Goal: Task Accomplishment & Management: Complete application form

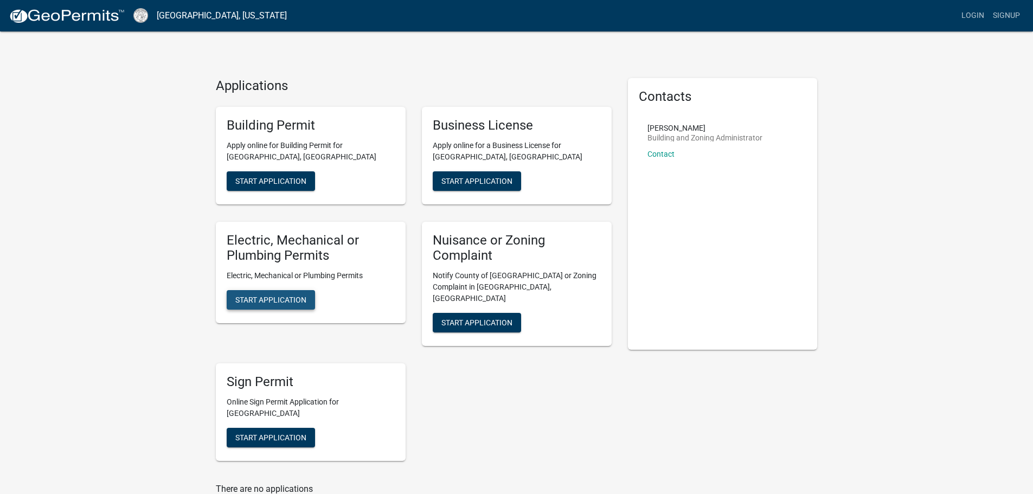
click at [292, 303] on span "Start Application" at bounding box center [270, 300] width 71 height 9
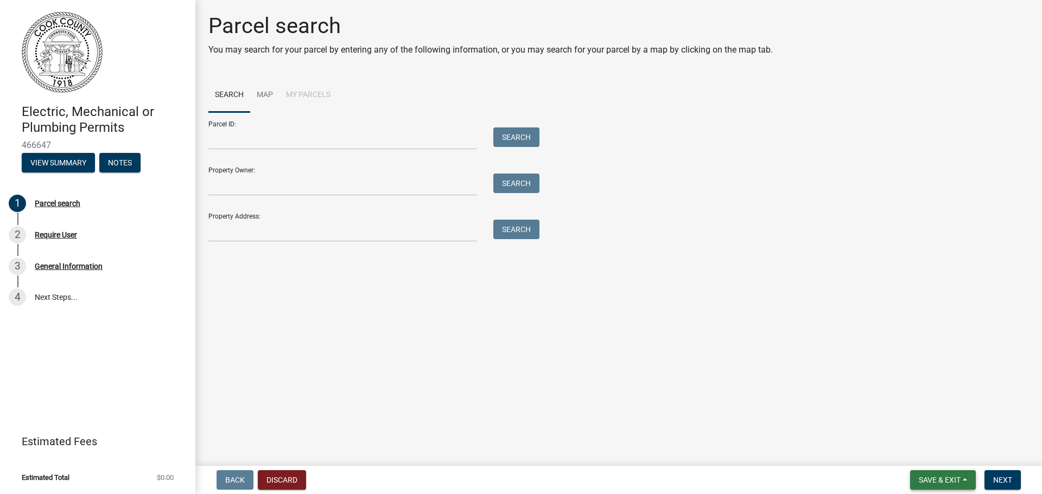
click at [934, 478] on span "Save & Exit" at bounding box center [939, 480] width 42 height 9
click at [943, 456] on button "Save & Exit" at bounding box center [932, 452] width 87 height 26
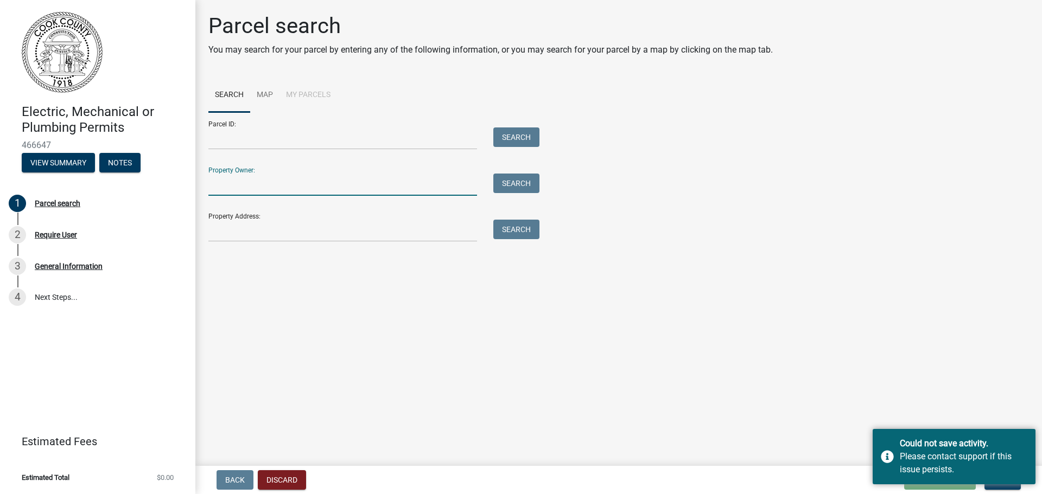
click at [255, 186] on input "Property Owner:" at bounding box center [342, 185] width 269 height 22
click at [281, 222] on input "Property Address:" at bounding box center [342, 231] width 269 height 22
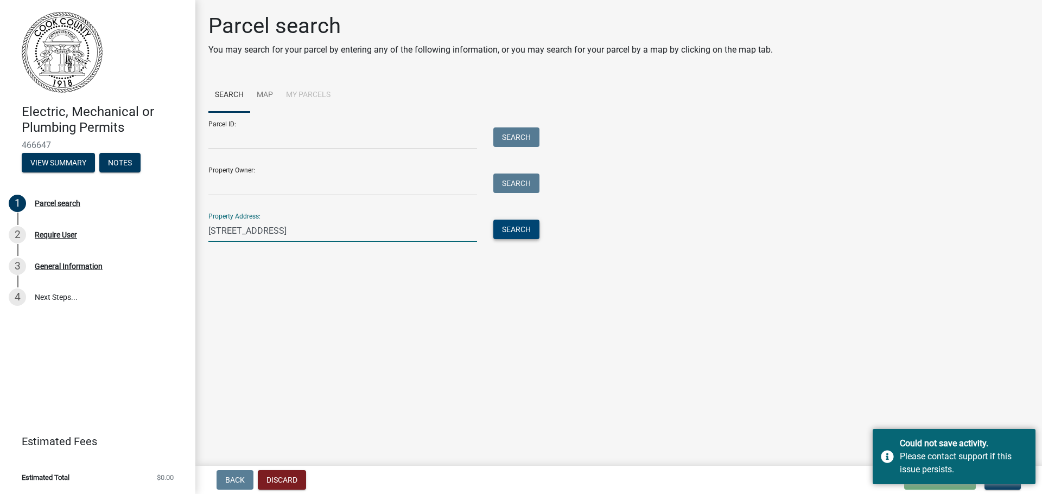
type input "[STREET_ADDRESS]"
click at [508, 234] on button "Search" at bounding box center [516, 230] width 46 height 20
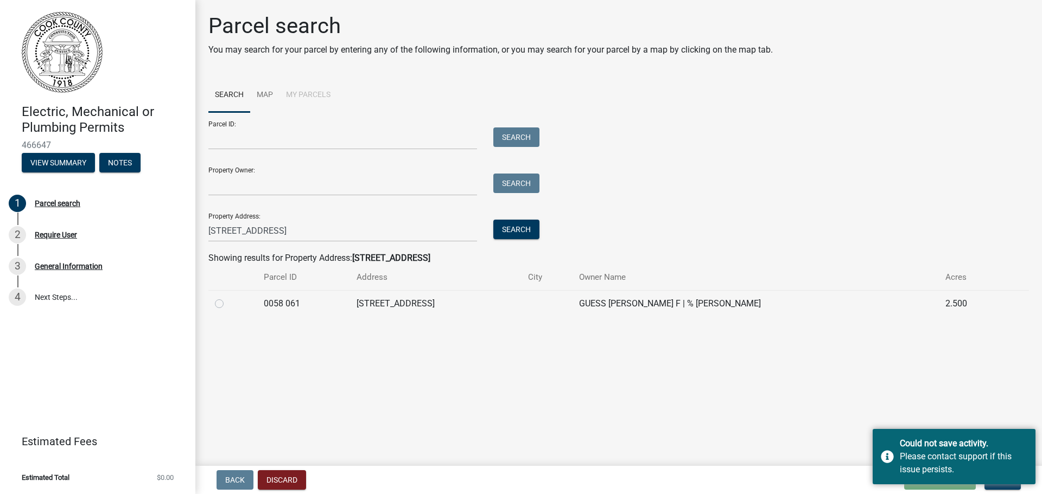
click at [217, 297] on div at bounding box center [233, 303] width 36 height 13
click at [223, 310] on div at bounding box center [233, 303] width 36 height 13
click at [228, 297] on label at bounding box center [228, 297] width 0 height 0
click at [228, 303] on 061 "radio" at bounding box center [231, 300] width 7 height 7
radio 061 "true"
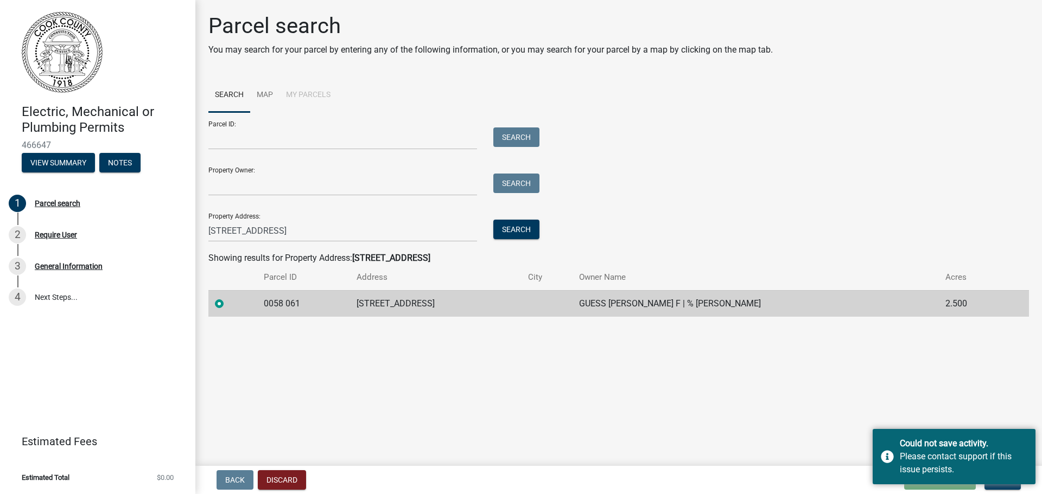
click at [634, 471] on div "Back Discard Loading... Save Save & Exit Next" at bounding box center [618, 480] width 829 height 20
click at [640, 476] on div "Back Discard Loading... Save Save & Exit Next" at bounding box center [618, 480] width 829 height 20
click at [891, 455] on div "Could not save activity. Please contact support if this issue persists." at bounding box center [953, 456] width 163 height 55
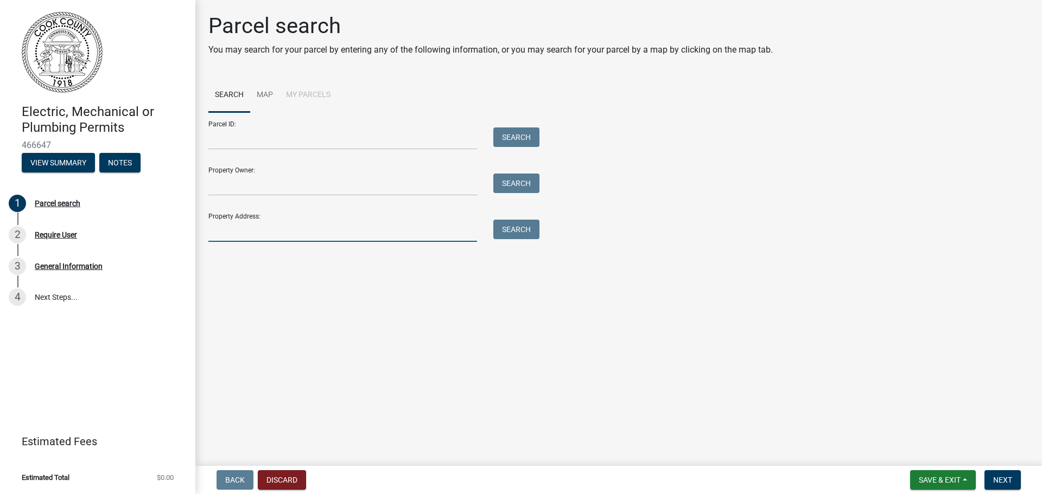
click at [301, 223] on input "Property Address:" at bounding box center [342, 231] width 269 height 22
type input "1335 forte"
click at [510, 229] on button "Search" at bounding box center [516, 230] width 46 height 20
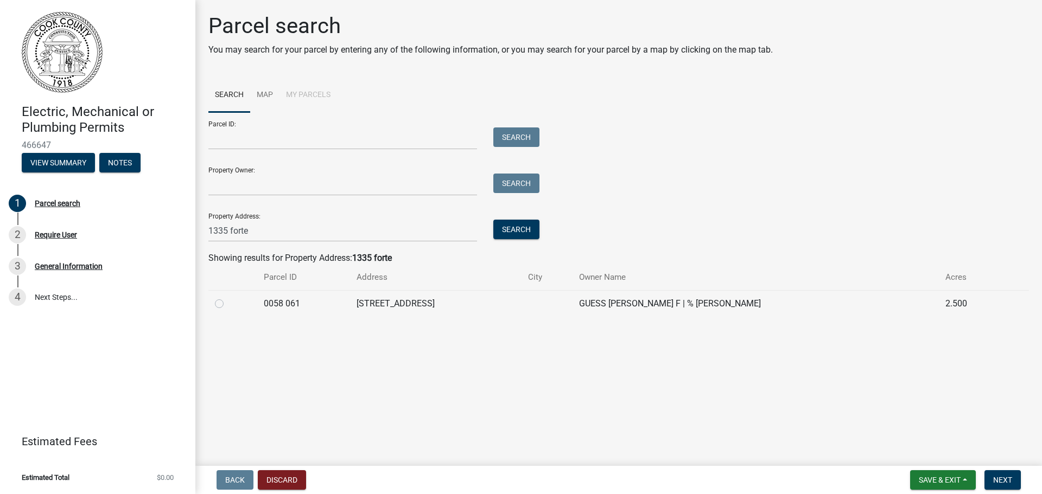
click at [225, 303] on div at bounding box center [233, 303] width 36 height 13
click at [228, 297] on label at bounding box center [228, 297] width 0 height 0
click at [228, 304] on 061 "radio" at bounding box center [231, 300] width 7 height 7
radio 061 "true"
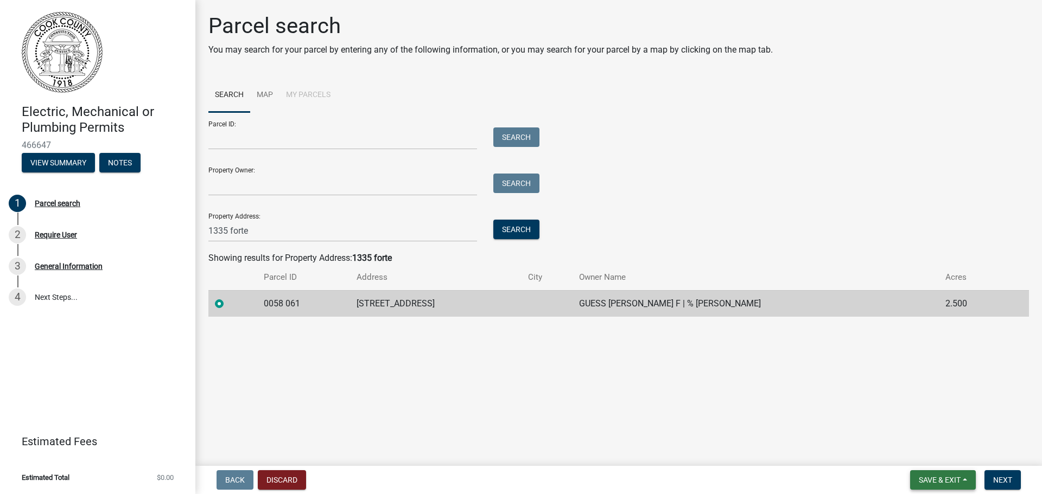
click at [948, 481] on span "Save & Exit" at bounding box center [939, 480] width 42 height 9
click at [942, 431] on button "Save" at bounding box center [932, 426] width 87 height 26
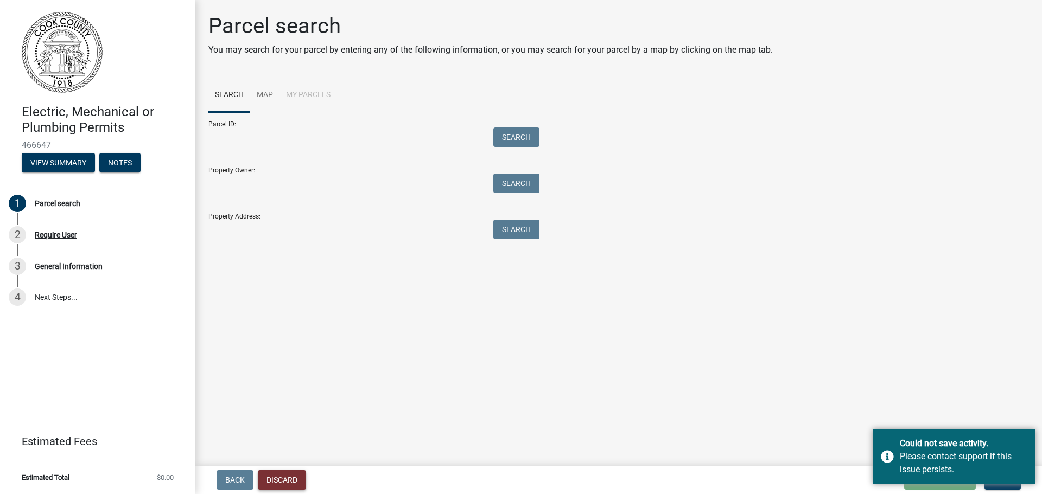
click at [272, 478] on button "Discard" at bounding box center [282, 480] width 48 height 20
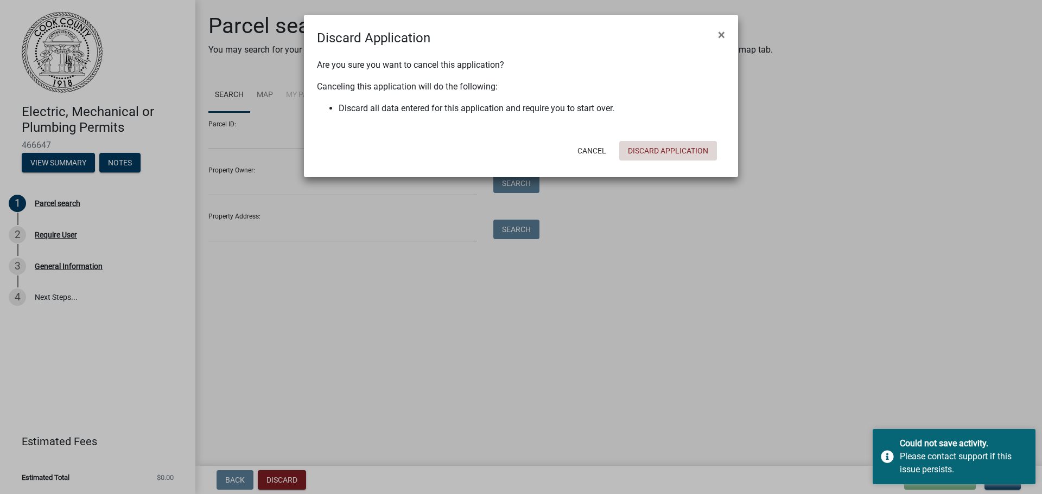
click at [655, 151] on button "Discard Application" at bounding box center [668, 151] width 98 height 20
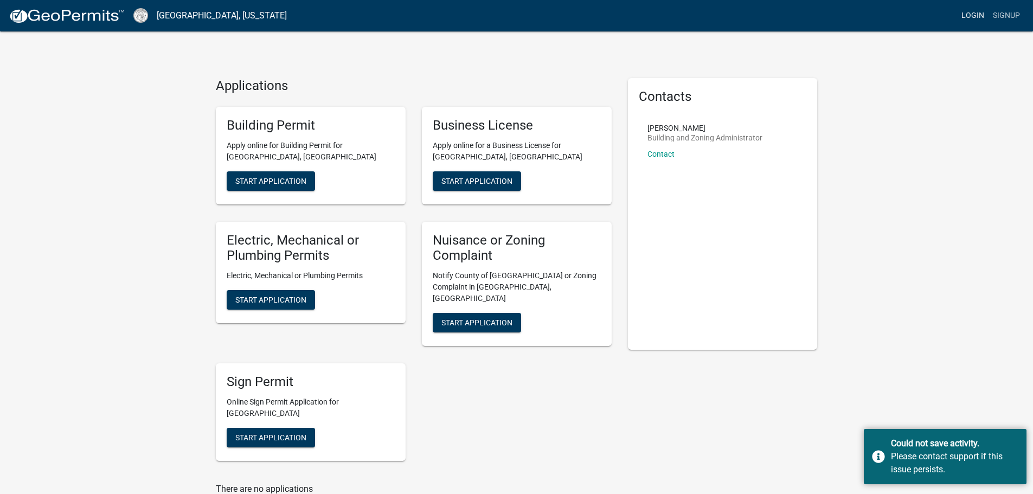
click at [977, 17] on link "Login" at bounding box center [972, 15] width 31 height 21
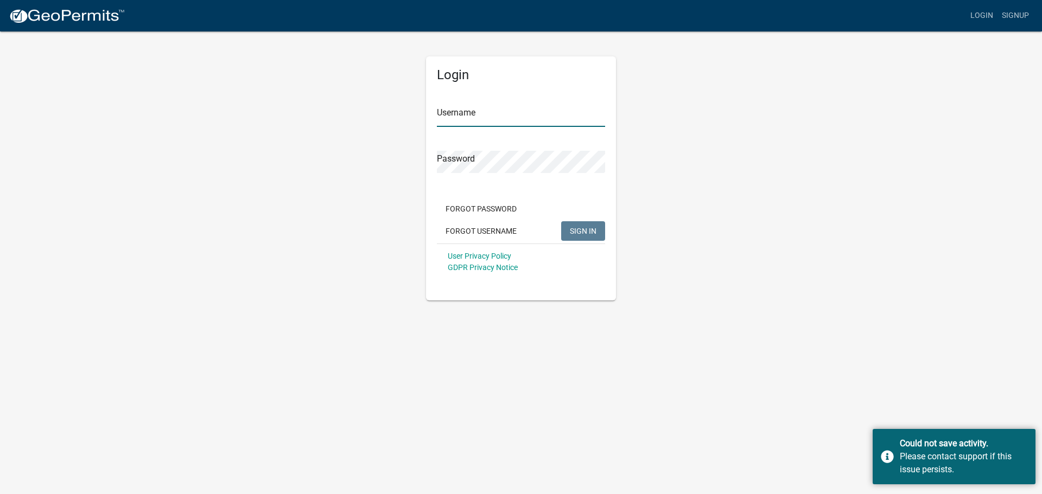
type input "apounds"
click at [448, 125] on input "apounds" at bounding box center [521, 116] width 168 height 22
click at [594, 230] on span "SIGN IN" at bounding box center [583, 230] width 27 height 9
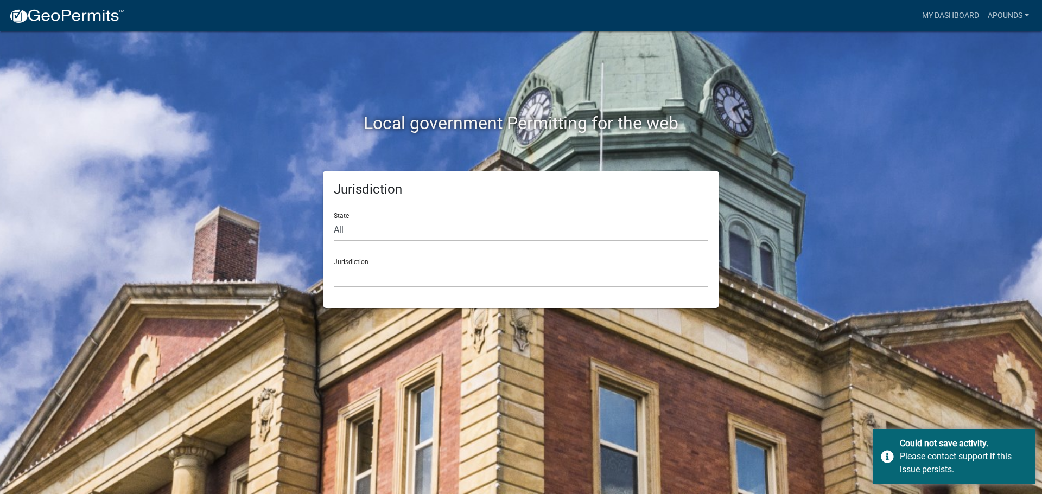
click at [495, 223] on select "All [US_STATE] [US_STATE] [US_STATE] [US_STATE] [US_STATE] [US_STATE] [US_STATE…" at bounding box center [521, 230] width 374 height 22
select select "[US_STATE]"
click at [334, 219] on select "All [US_STATE] [US_STATE] [US_STATE] [US_STATE] [US_STATE] [US_STATE] [US_STATE…" at bounding box center [521, 230] width 374 height 22
drag, startPoint x: 499, startPoint y: 237, endPoint x: 510, endPoint y: 274, distance: 39.6
click at [510, 274] on select "[GEOGRAPHIC_DATA], [US_STATE][PERSON_NAME][GEOGRAPHIC_DATA], [US_STATE][PERSON_…" at bounding box center [521, 276] width 374 height 22
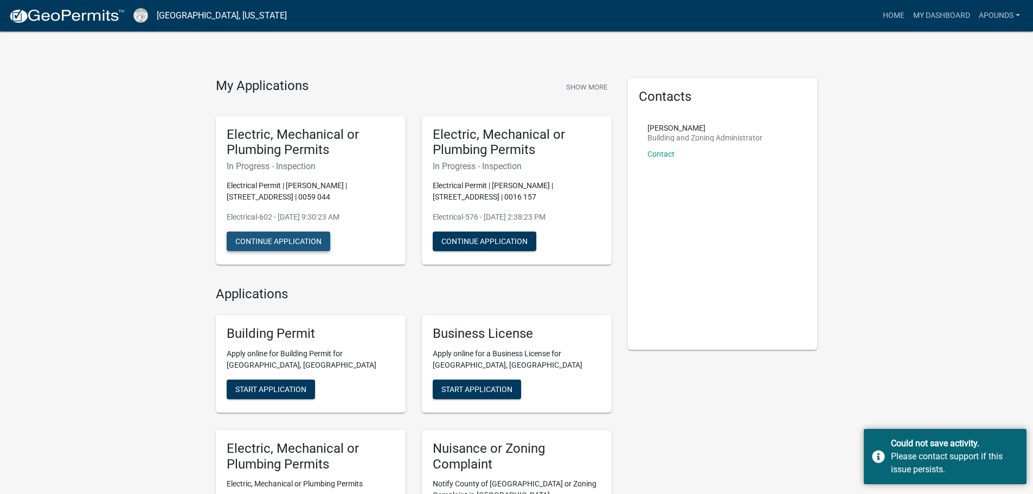
click at [302, 238] on button "Continue Application" at bounding box center [279, 242] width 104 height 20
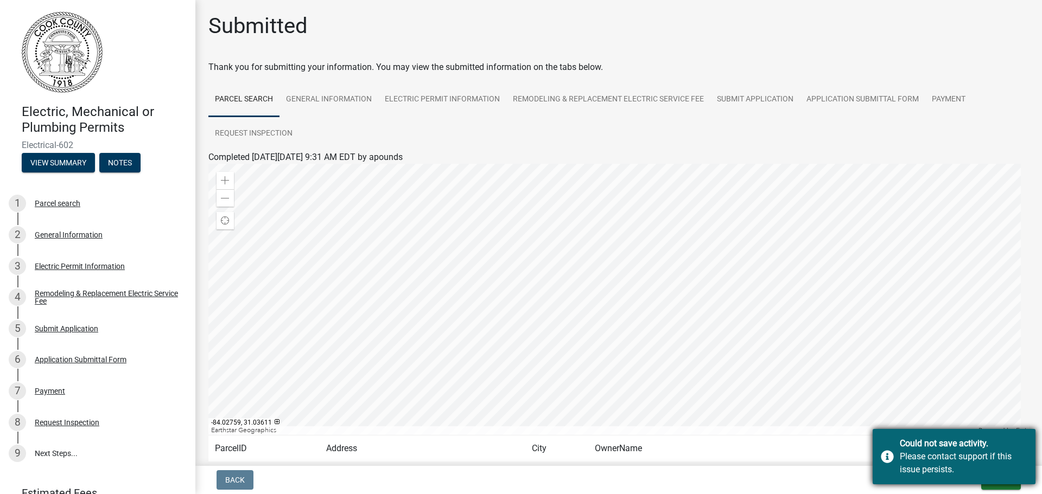
click at [982, 453] on div "Please contact support if this issue persists." at bounding box center [962, 463] width 127 height 26
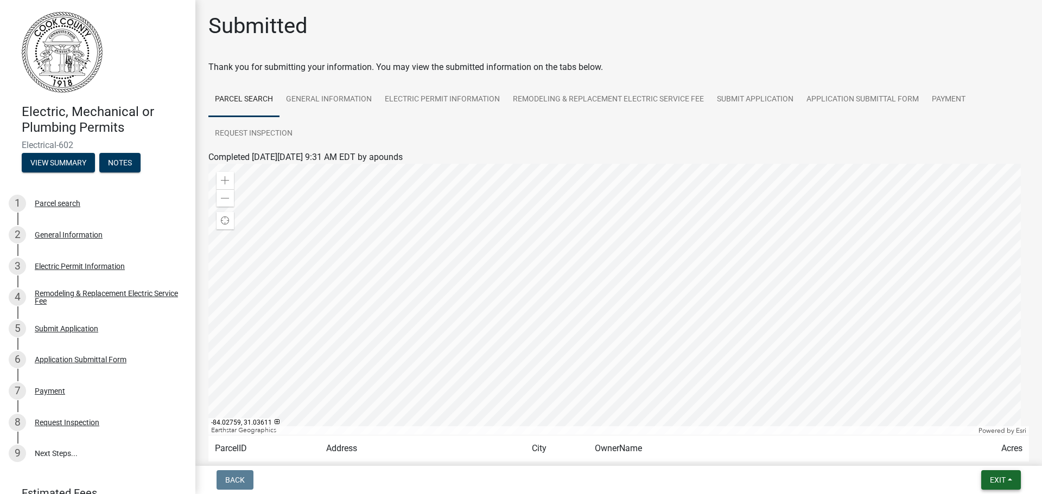
click at [991, 483] on span "Exit" at bounding box center [997, 480] width 16 height 9
click at [985, 448] on button "Save & Exit" at bounding box center [977, 452] width 87 height 26
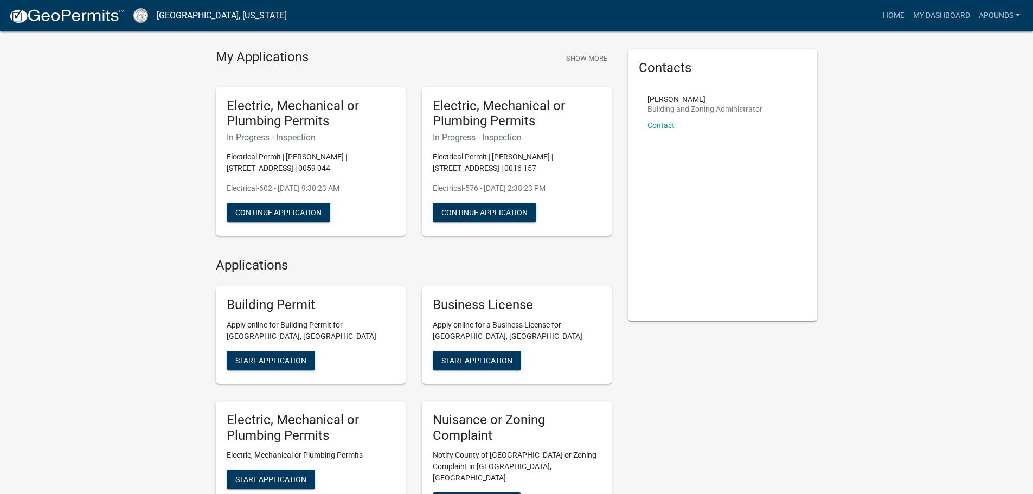
scroll to position [108, 0]
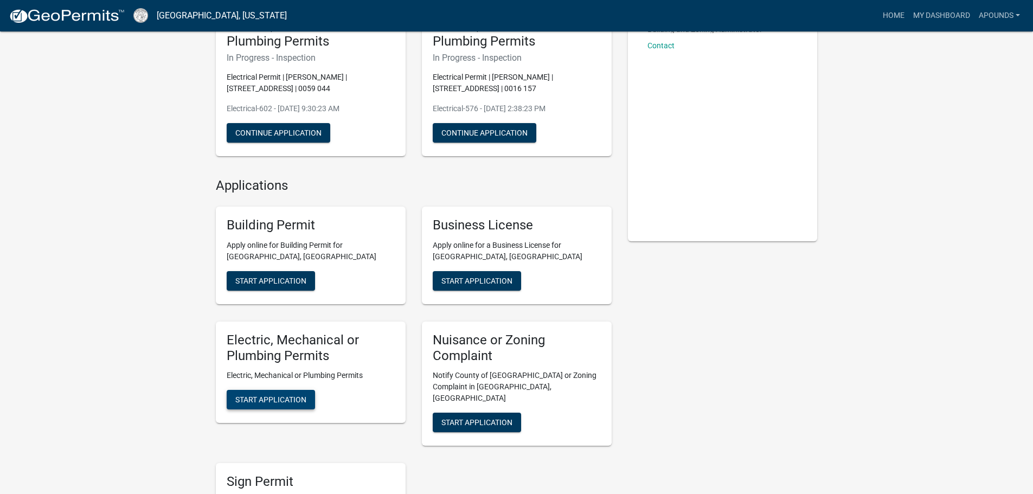
click at [291, 403] on span "Start Application" at bounding box center [270, 399] width 71 height 9
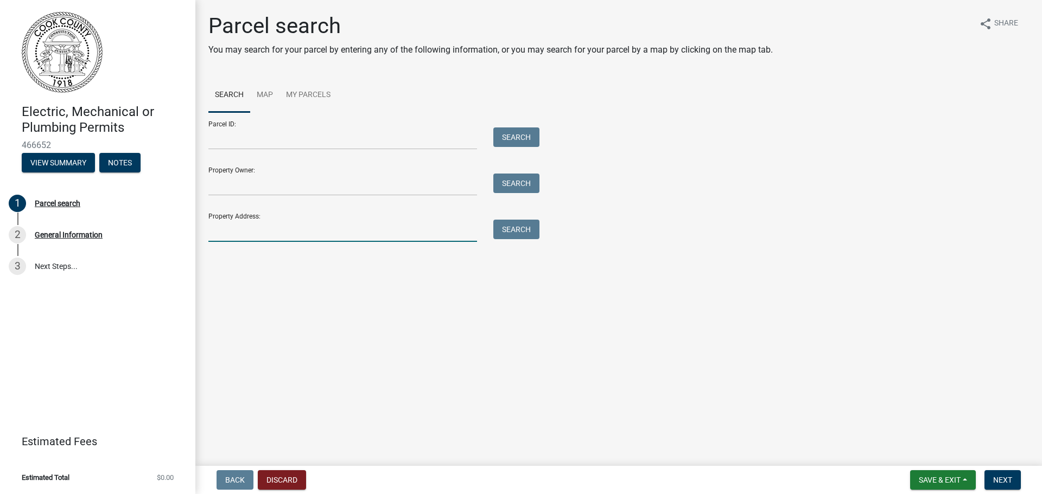
click at [341, 234] on input "Property Address:" at bounding box center [342, 231] width 269 height 22
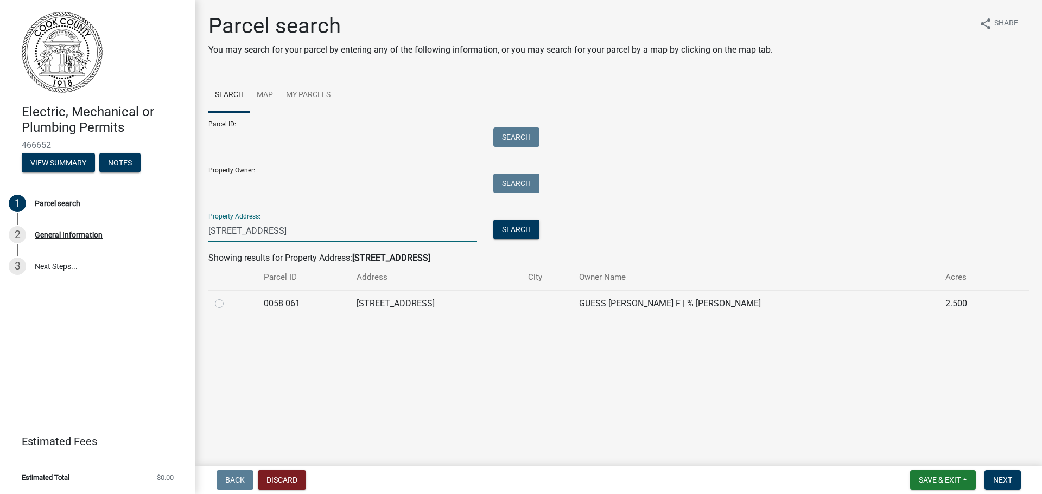
type input "[STREET_ADDRESS]"
click at [228, 297] on label at bounding box center [228, 297] width 0 height 0
click at [228, 303] on 061 "radio" at bounding box center [231, 300] width 7 height 7
radio 061 "true"
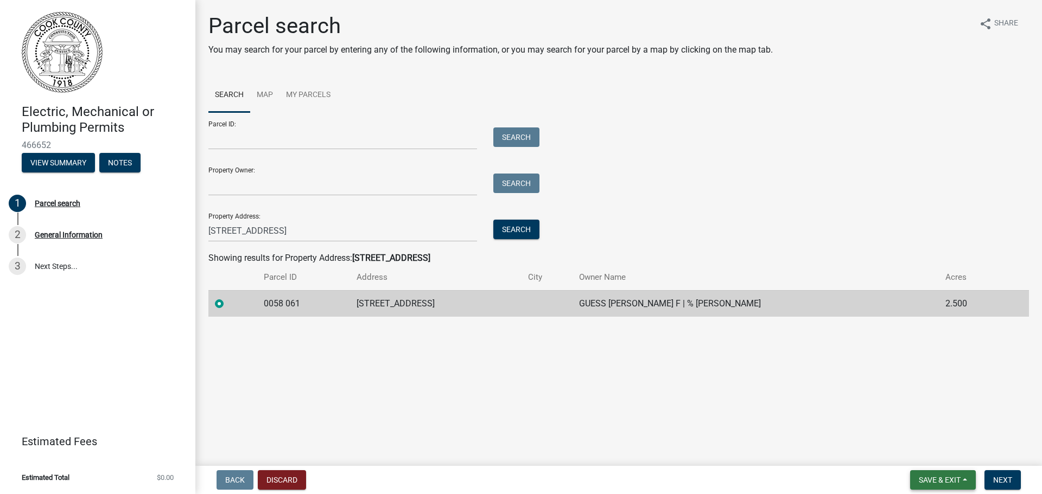
click at [959, 476] on span "Save & Exit" at bounding box center [939, 480] width 42 height 9
click at [953, 424] on button "Save" at bounding box center [932, 426] width 87 height 26
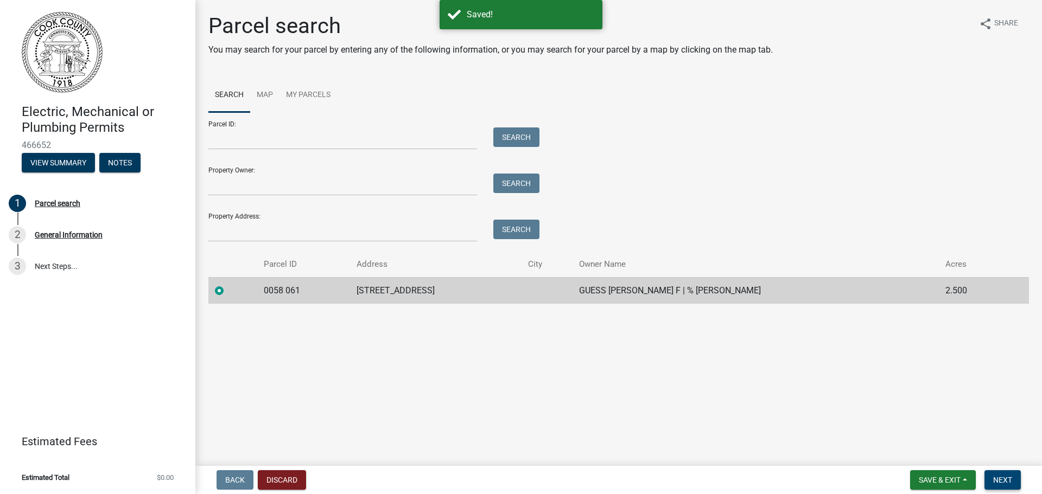
click at [1003, 480] on span "Next" at bounding box center [1002, 480] width 19 height 9
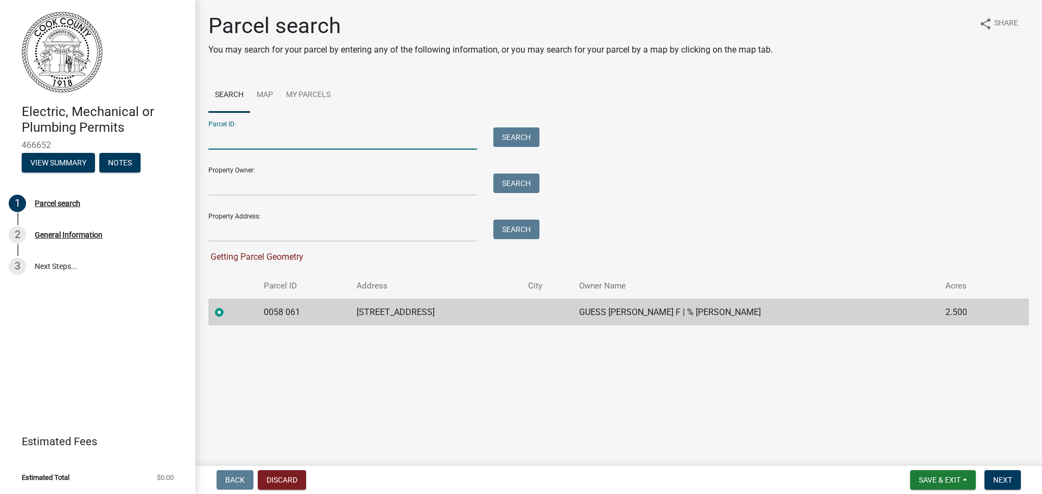
click at [255, 142] on input "Parcel ID:" at bounding box center [342, 138] width 269 height 22
click at [992, 477] on button "Next" at bounding box center [1002, 480] width 36 height 20
click at [961, 481] on button "Save & Exit" at bounding box center [943, 480] width 66 height 20
click at [940, 435] on button "Save" at bounding box center [932, 426] width 87 height 26
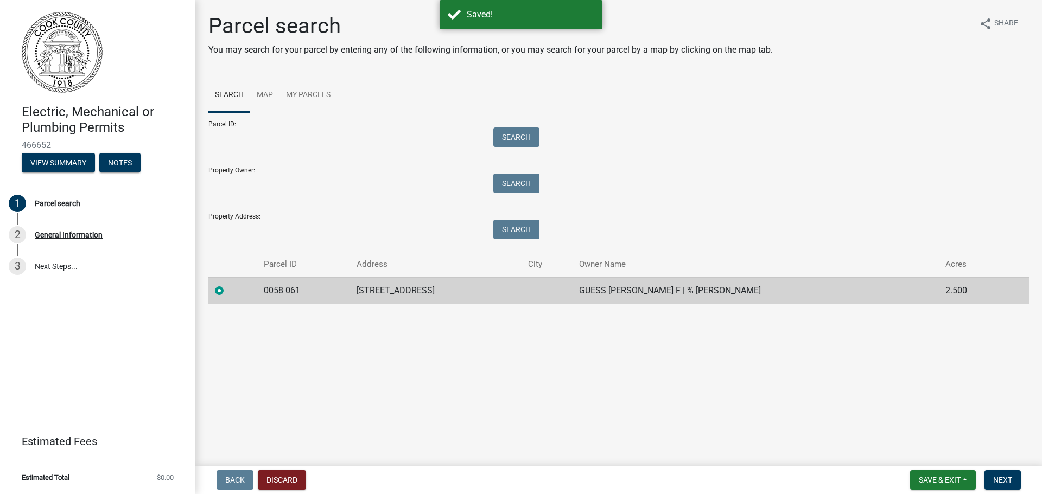
click at [1015, 464] on div "Electric, Mechanical or Plumbing Permits 466652 View Summary Notes 1 Parcel sea…" at bounding box center [521, 247] width 1042 height 494
click at [1018, 475] on button "Next" at bounding box center [1002, 480] width 36 height 20
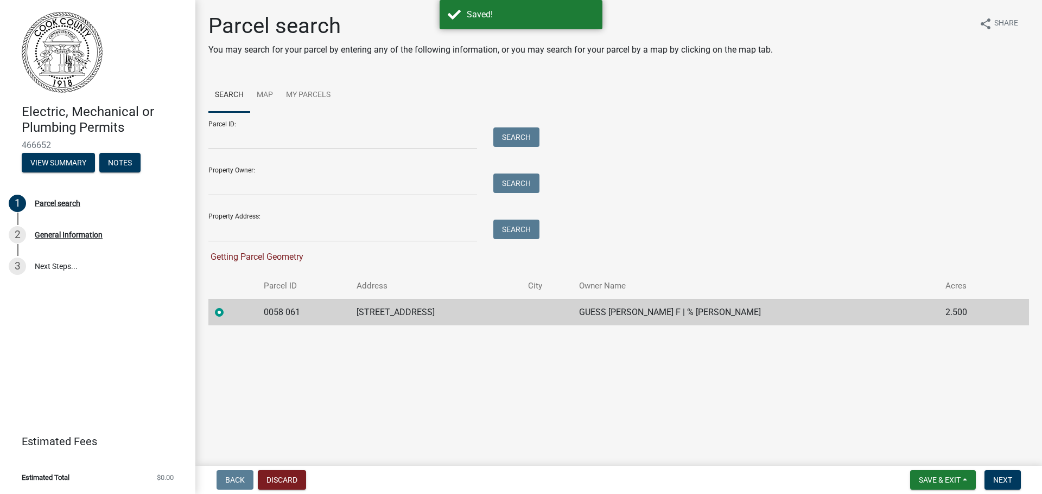
click at [311, 126] on div "Parcel ID: Search" at bounding box center [370, 130] width 325 height 37
click at [309, 137] on input "Parcel ID:" at bounding box center [342, 138] width 269 height 22
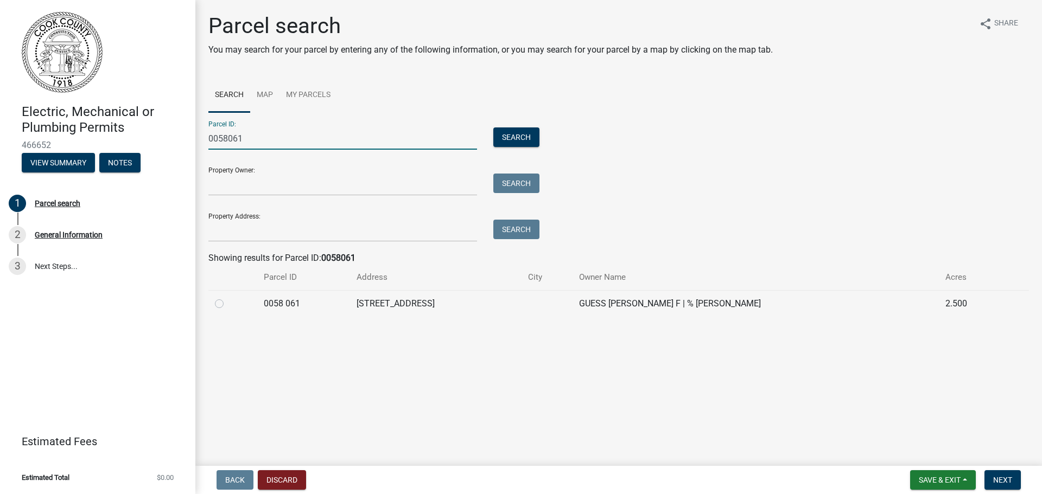
type input "0058061"
click at [228, 297] on label at bounding box center [228, 297] width 0 height 0
click at [228, 299] on 061 "radio" at bounding box center [231, 300] width 7 height 7
radio 061 "true"
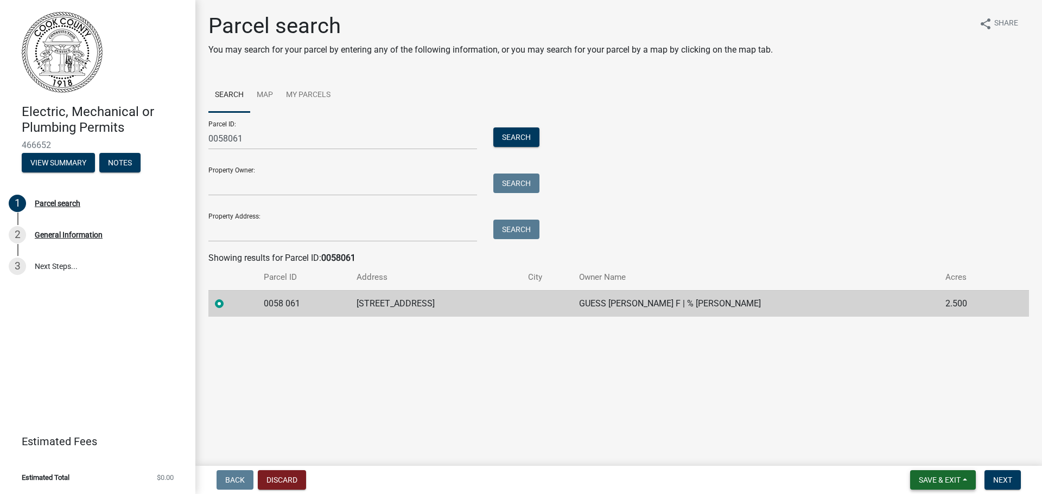
click at [959, 484] on span "Save & Exit" at bounding box center [939, 480] width 42 height 9
click at [957, 435] on button "Save" at bounding box center [932, 426] width 87 height 26
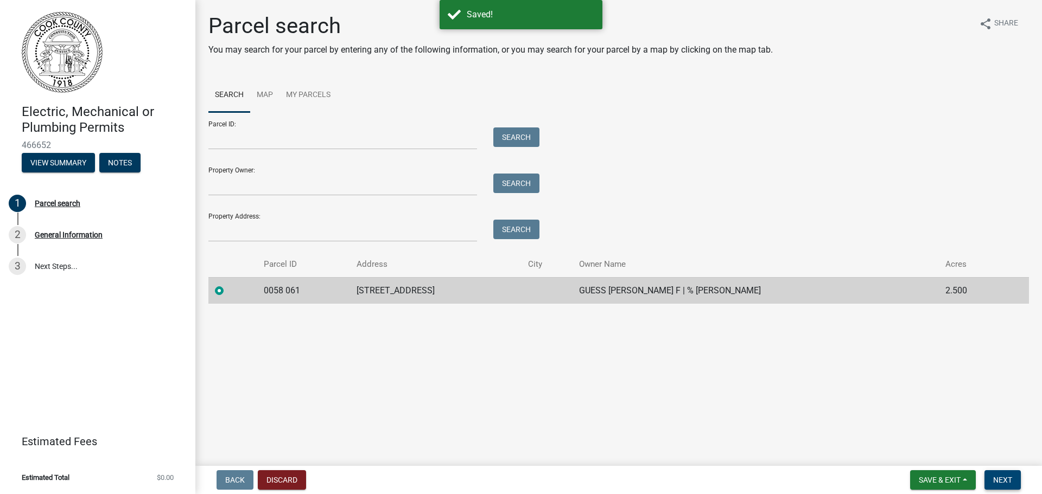
click at [1003, 478] on span "Next" at bounding box center [1002, 480] width 19 height 9
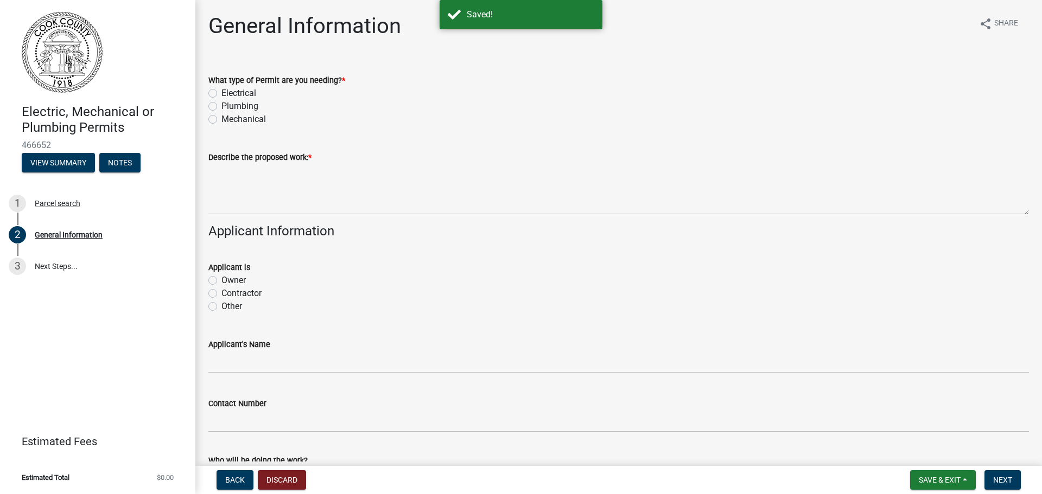
click at [228, 91] on label "Electrical" at bounding box center [238, 93] width 35 height 13
click at [228, 91] on input "Electrical" at bounding box center [224, 90] width 7 height 7
radio input "true"
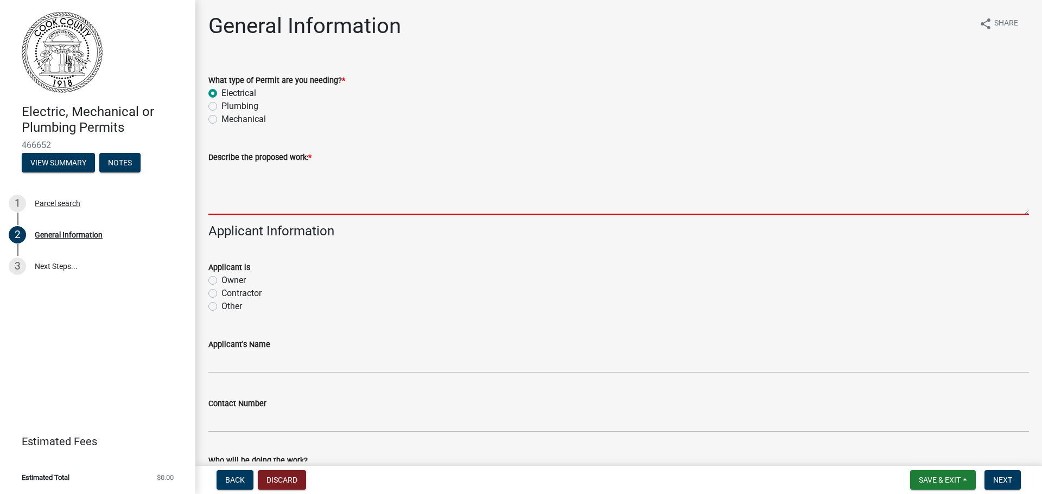
click at [330, 186] on textarea "Describe the proposed work: *" at bounding box center [618, 189] width 820 height 51
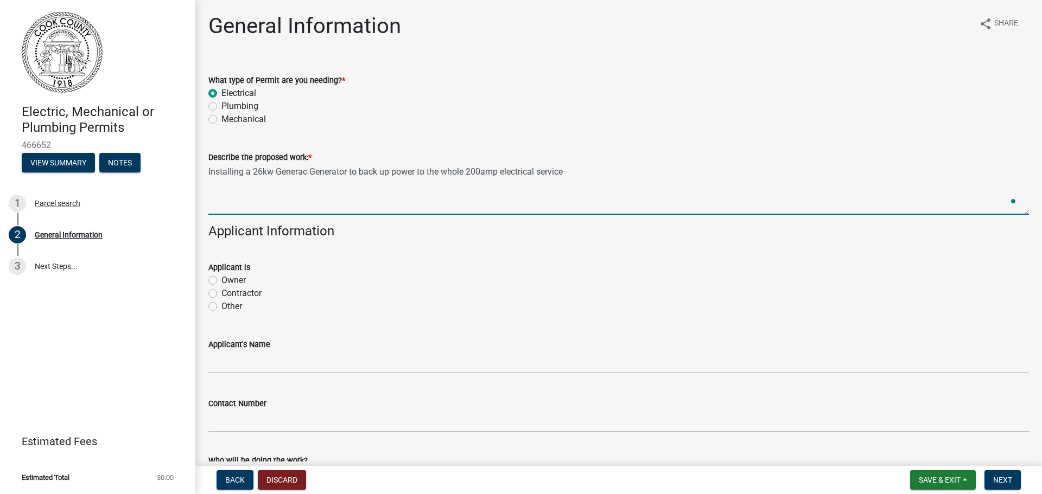
type textarea "Installing a 26kw Generac Generator to back up power to the whole 200amp electr…"
click at [221, 290] on label "Contractor" at bounding box center [241, 293] width 40 height 13
click at [221, 290] on input "Contractor" at bounding box center [224, 290] width 7 height 7
radio input "true"
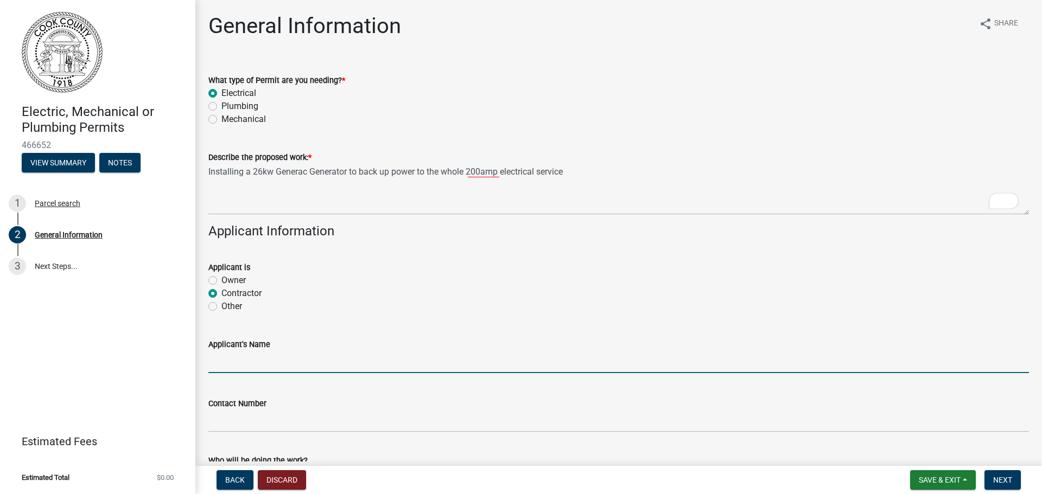
click at [278, 366] on input "Applicant's Name" at bounding box center [618, 362] width 820 height 22
type input "[PERSON_NAME]"
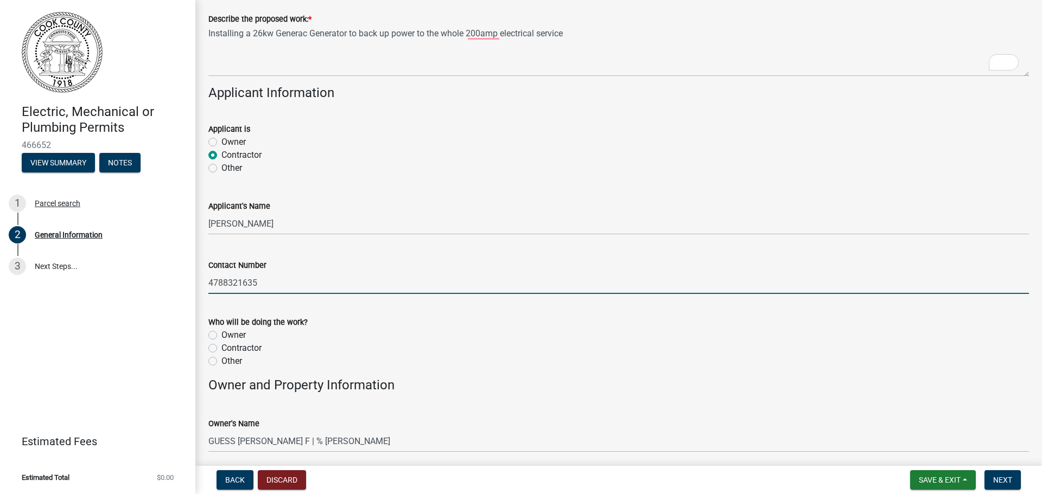
scroll to position [217, 0]
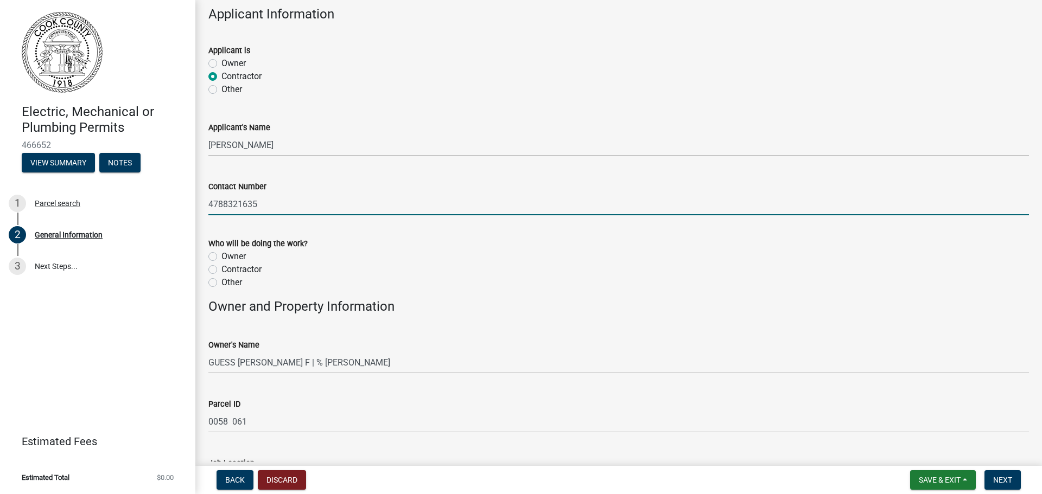
type input "4788321635"
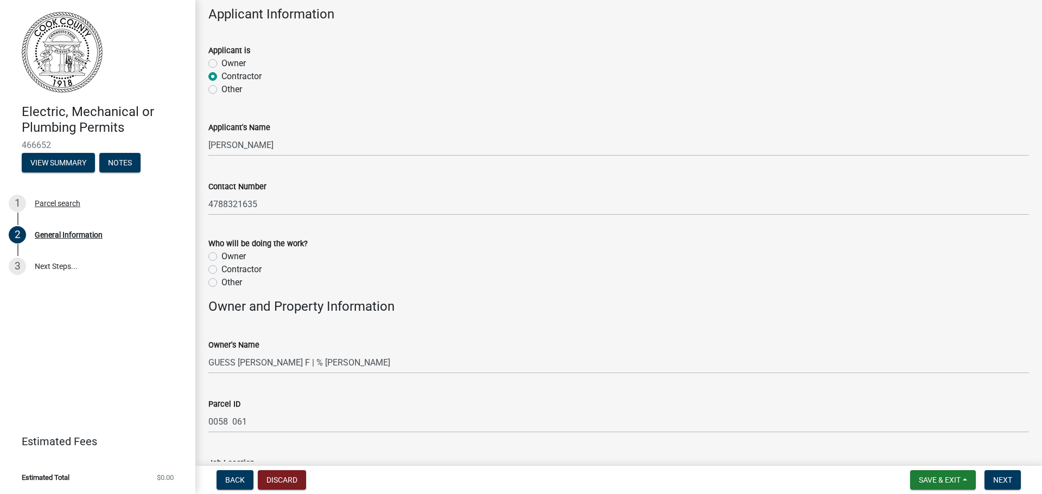
click at [221, 272] on label "Contractor" at bounding box center [241, 269] width 40 height 13
click at [221, 270] on input "Contractor" at bounding box center [224, 266] width 7 height 7
radio input "true"
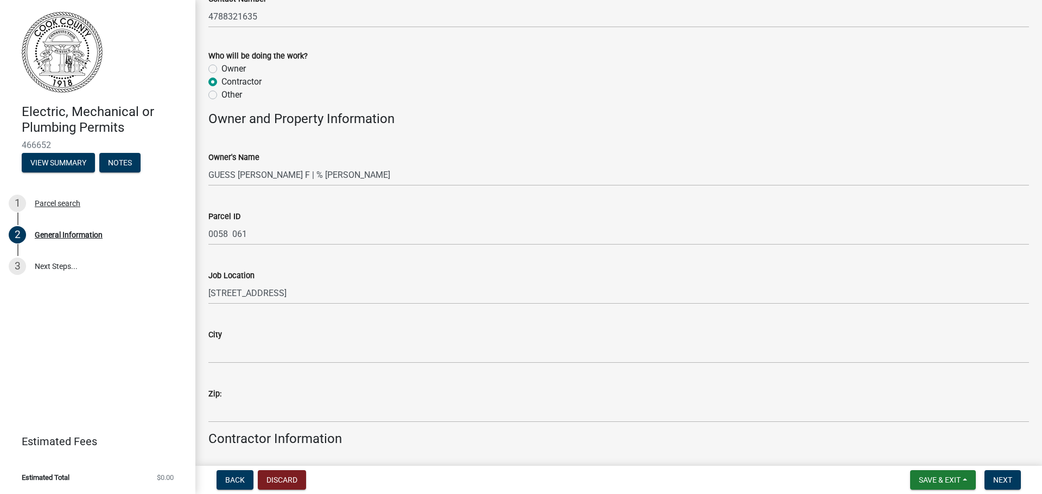
scroll to position [434, 0]
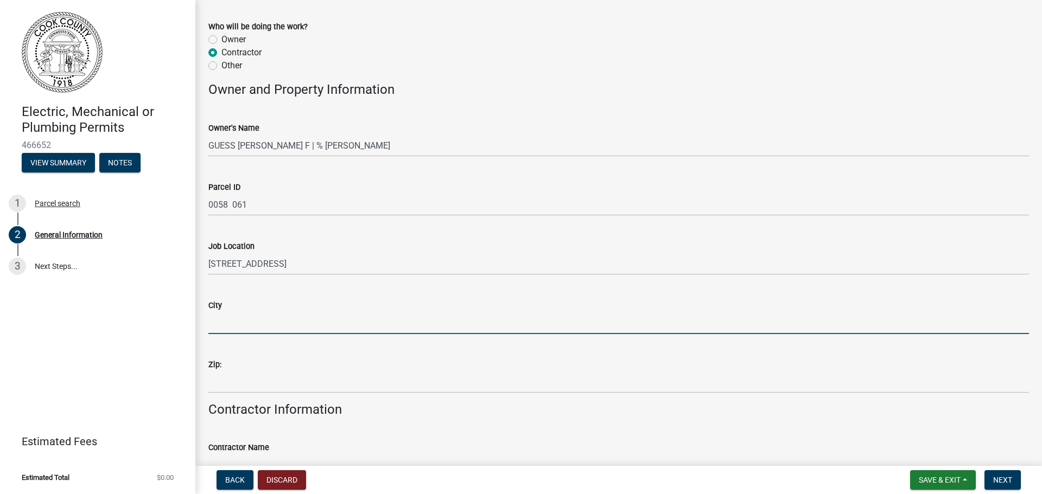
click at [294, 321] on input "City" at bounding box center [618, 323] width 820 height 22
type input "Adel"
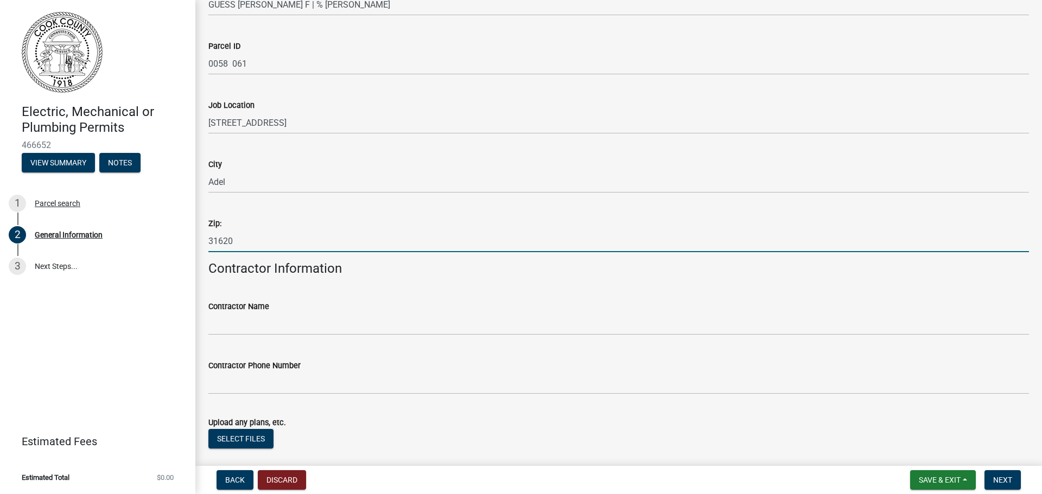
scroll to position [638, 0]
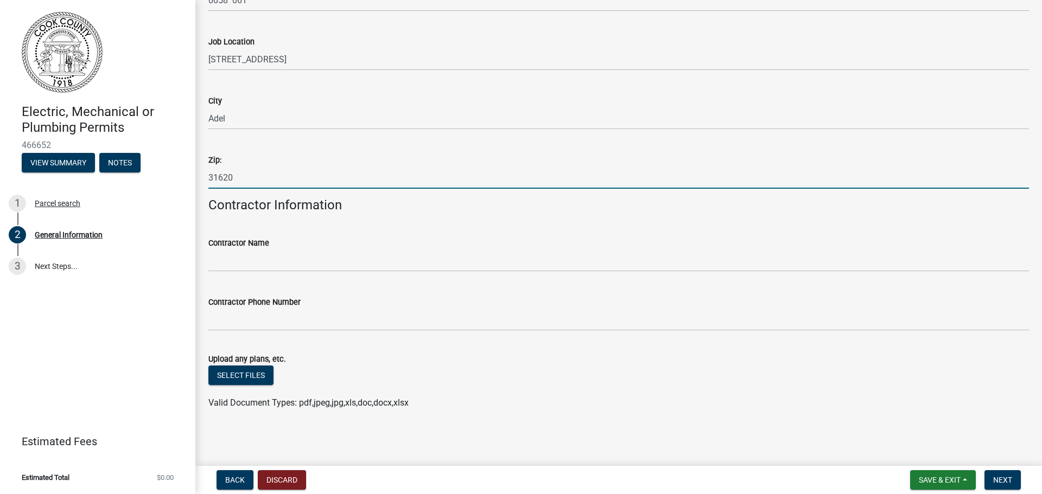
type input "31620"
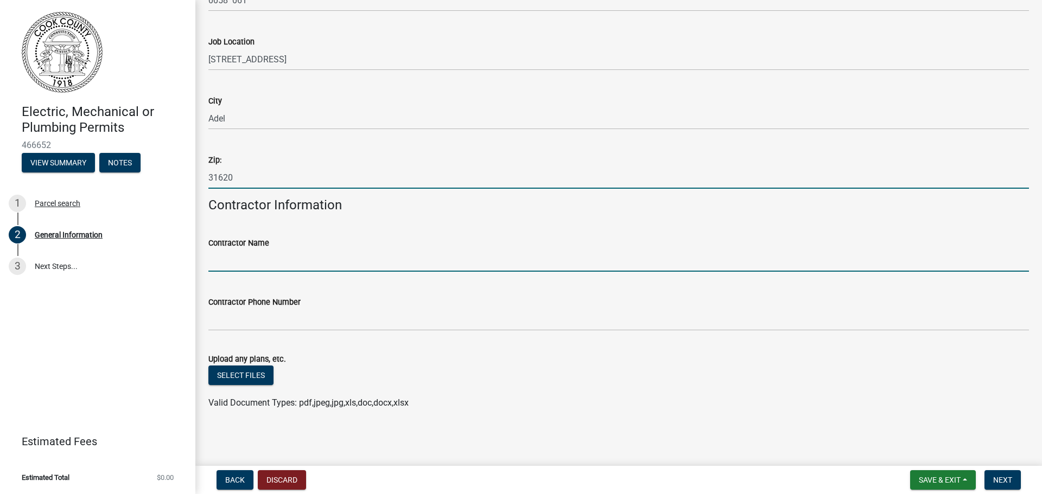
click at [242, 268] on input "Contractor Name" at bounding box center [618, 261] width 820 height 22
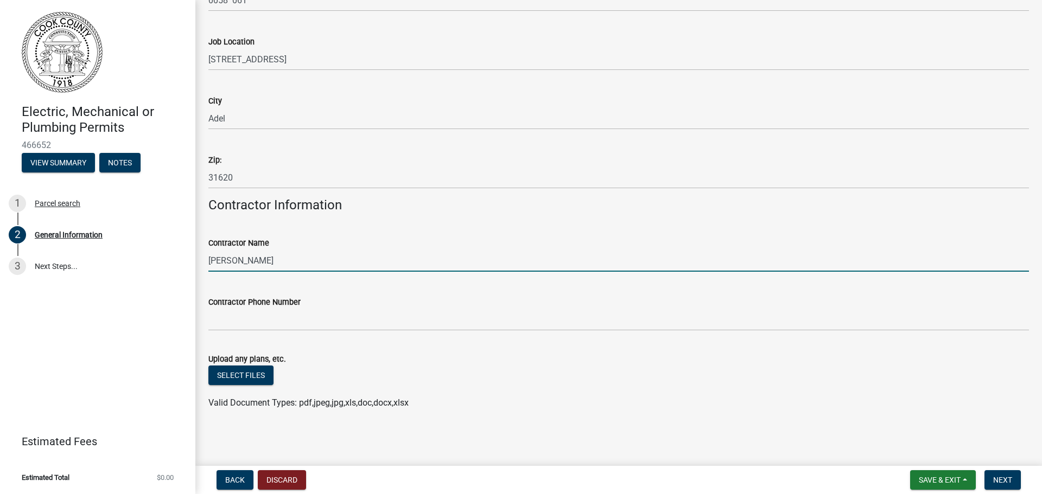
type input "[PERSON_NAME]"
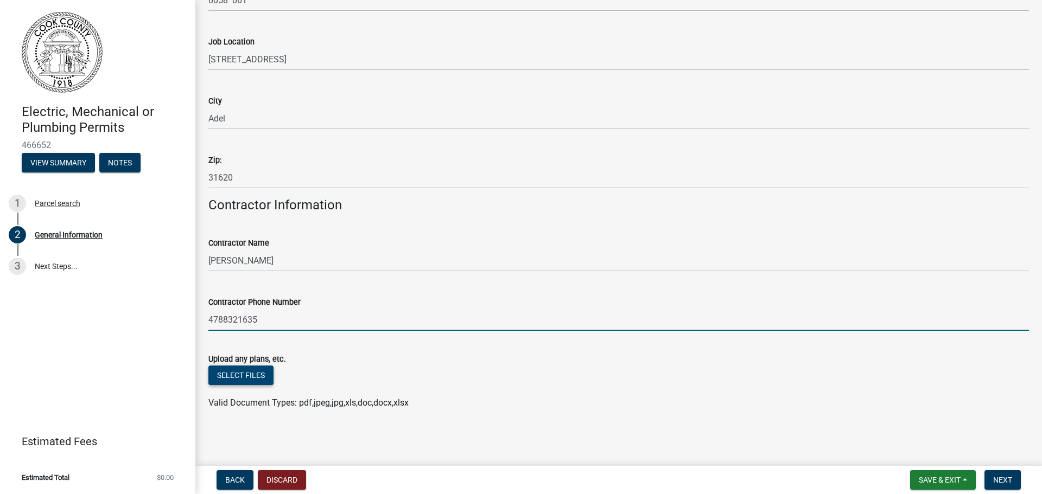
type input "4788321635"
click at [241, 372] on button "Select files" at bounding box center [240, 376] width 65 height 20
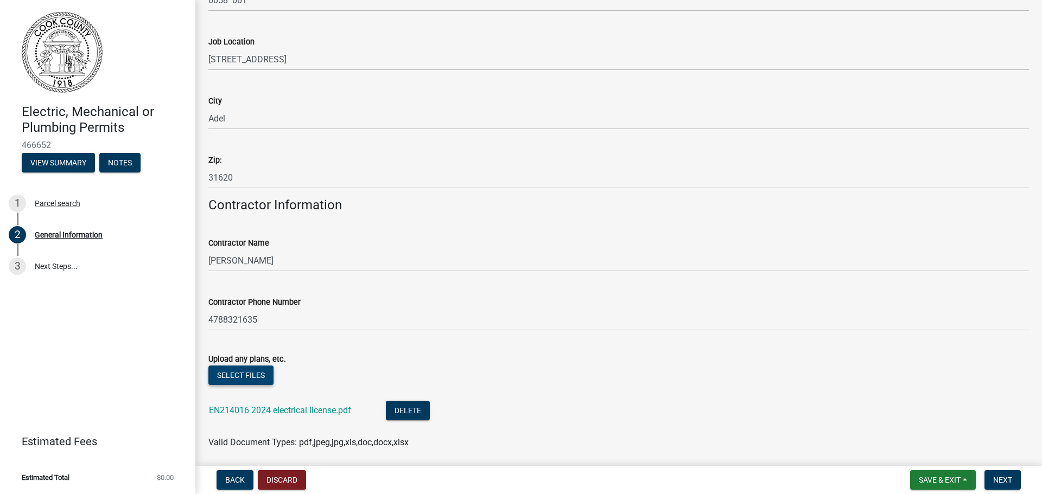
click at [259, 373] on button "Select files" at bounding box center [240, 376] width 65 height 20
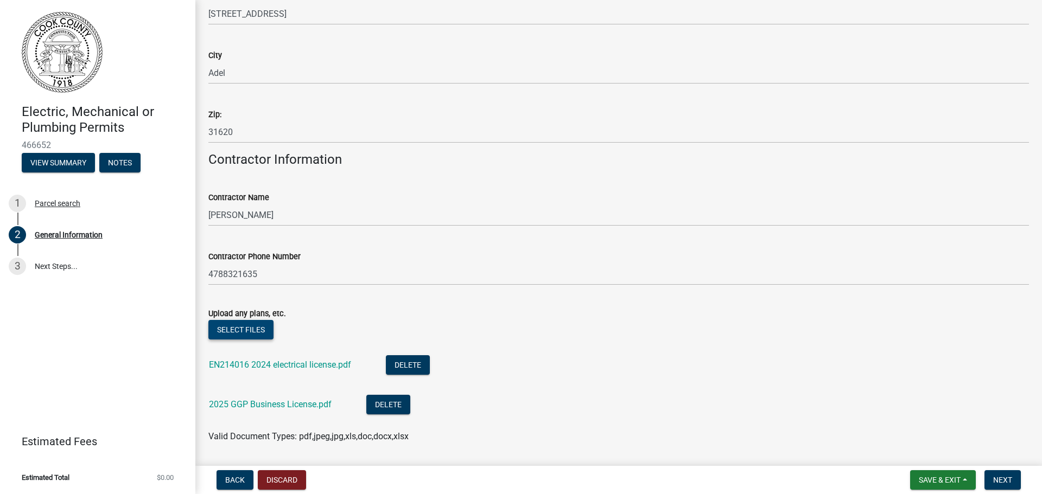
scroll to position [718, 0]
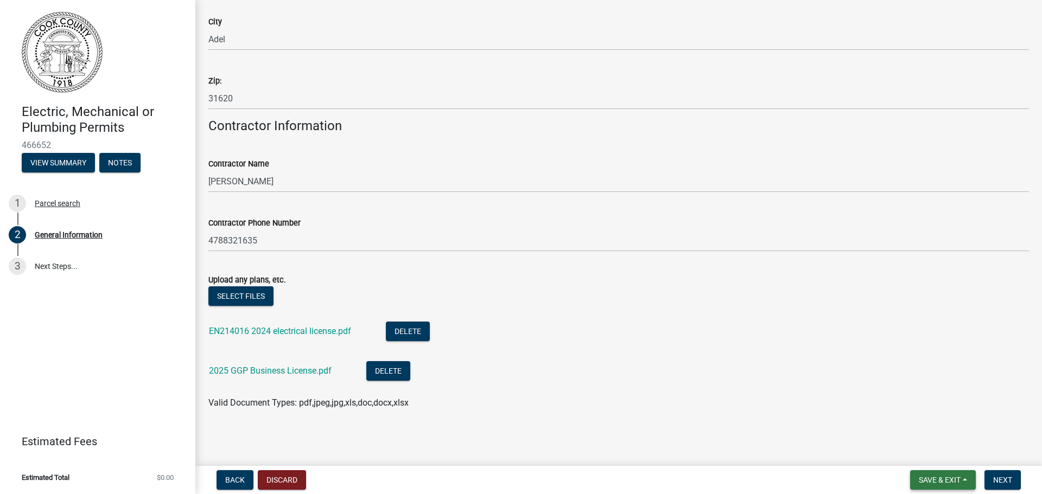
click at [928, 476] on span "Save & Exit" at bounding box center [939, 480] width 42 height 9
click at [923, 428] on button "Save" at bounding box center [932, 426] width 87 height 26
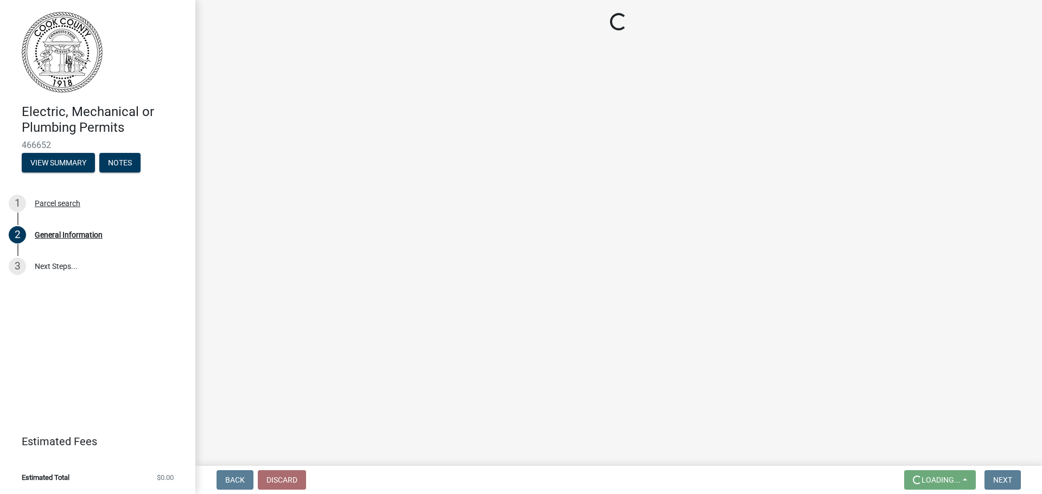
scroll to position [0, 0]
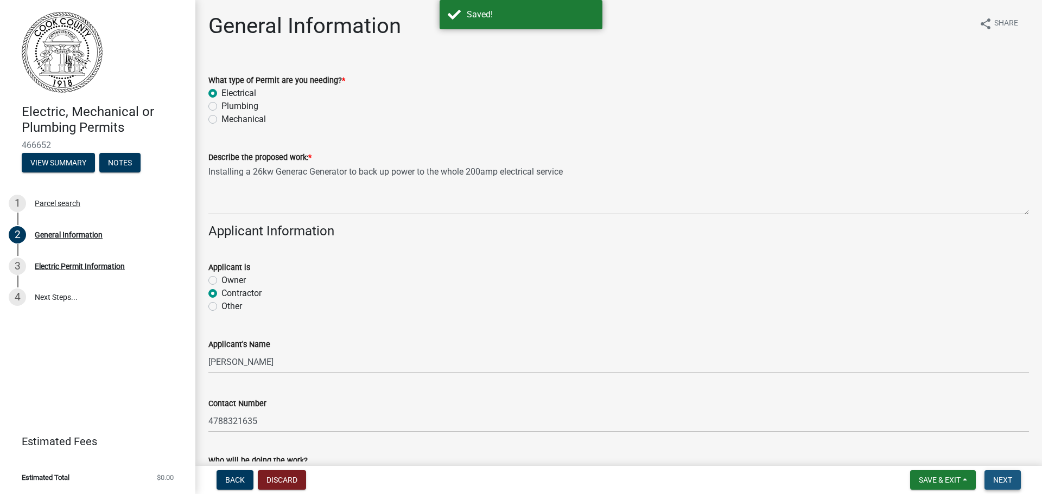
click at [1006, 474] on button "Next" at bounding box center [1002, 480] width 36 height 20
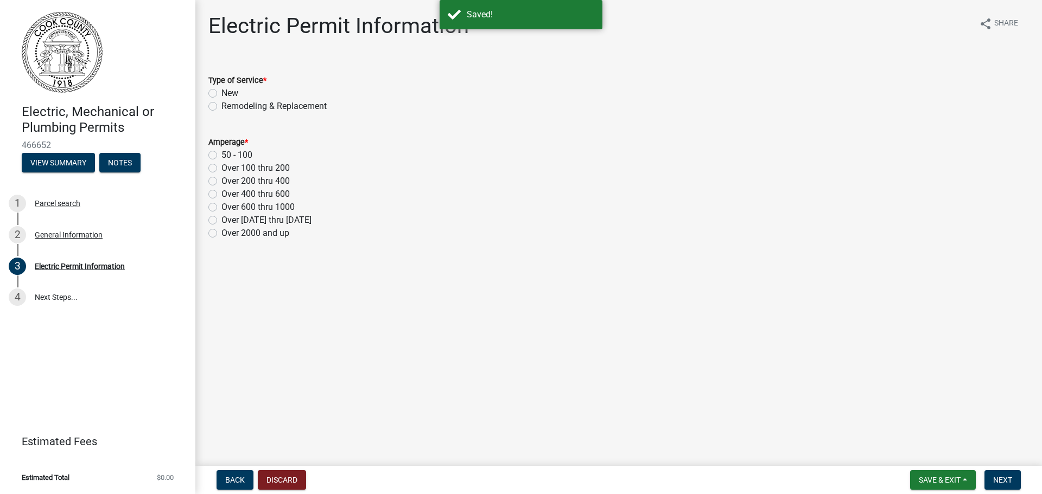
click at [228, 106] on label "Remodeling & Replacement" at bounding box center [273, 106] width 105 height 13
click at [228, 106] on input "Remodeling & Replacement" at bounding box center [224, 103] width 7 height 7
radio input "true"
click at [226, 168] on label "Over 100 thru 200" at bounding box center [255, 168] width 68 height 13
click at [226, 168] on input "Over 100 thru 200" at bounding box center [224, 165] width 7 height 7
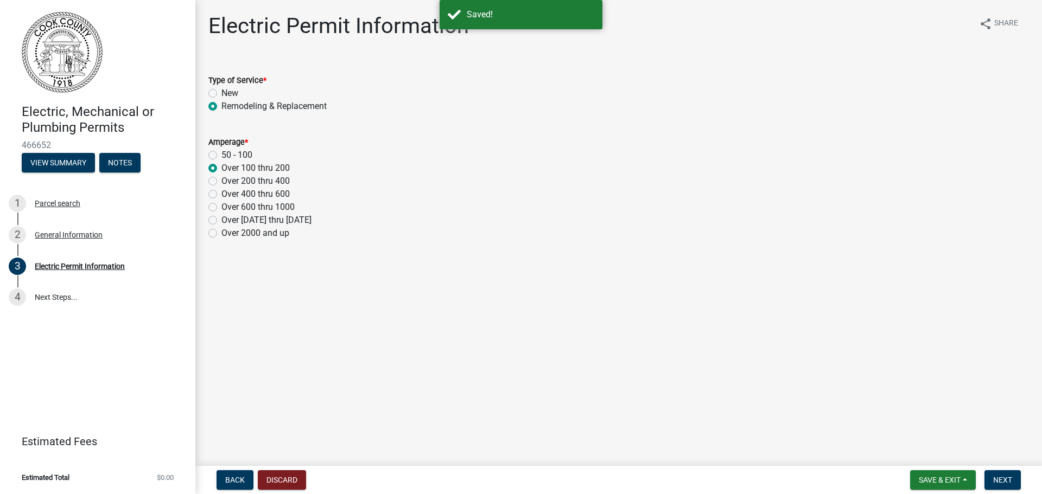
radio input "true"
click at [995, 476] on span "Next" at bounding box center [1002, 480] width 19 height 9
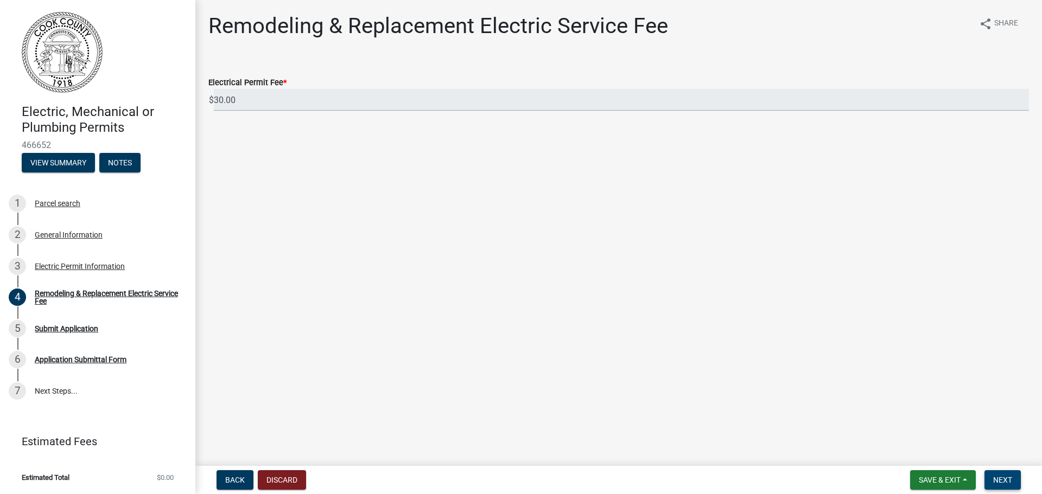
click at [999, 471] on button "Next" at bounding box center [1002, 480] width 36 height 20
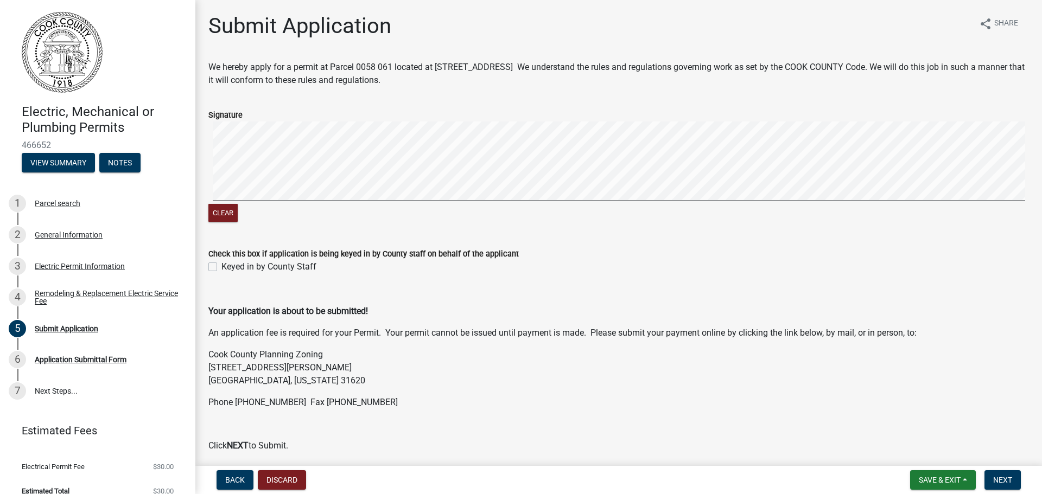
click at [719, 116] on form "Signature Clear" at bounding box center [618, 159] width 820 height 129
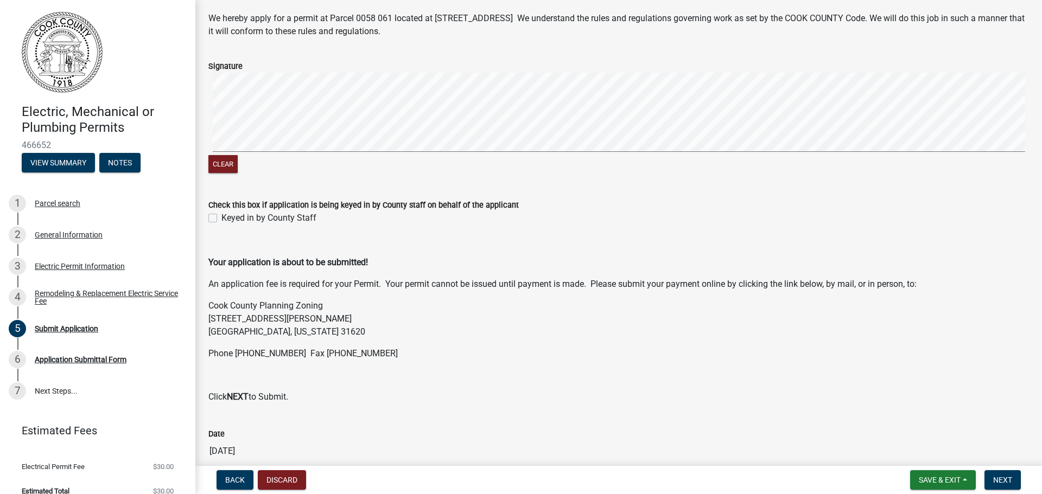
scroll to position [100, 0]
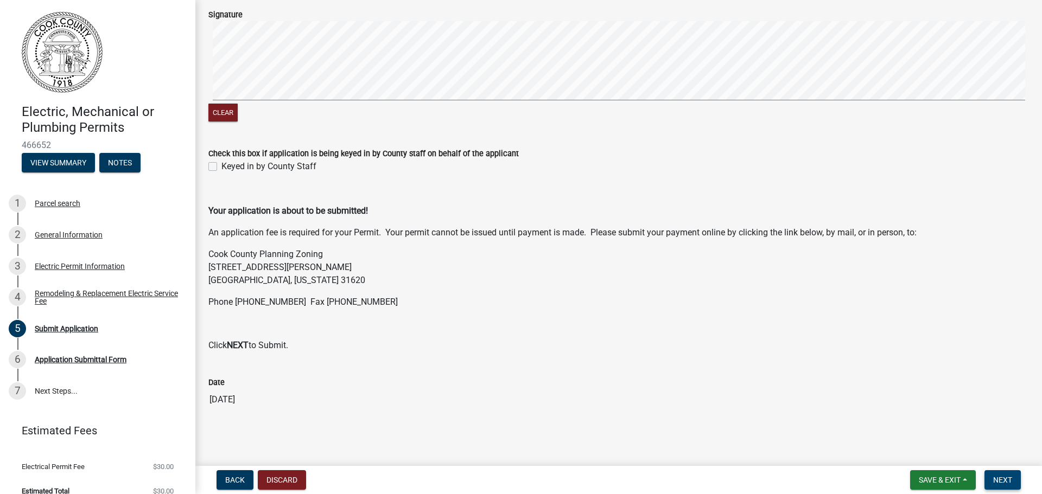
click at [996, 480] on span "Next" at bounding box center [1002, 480] width 19 height 9
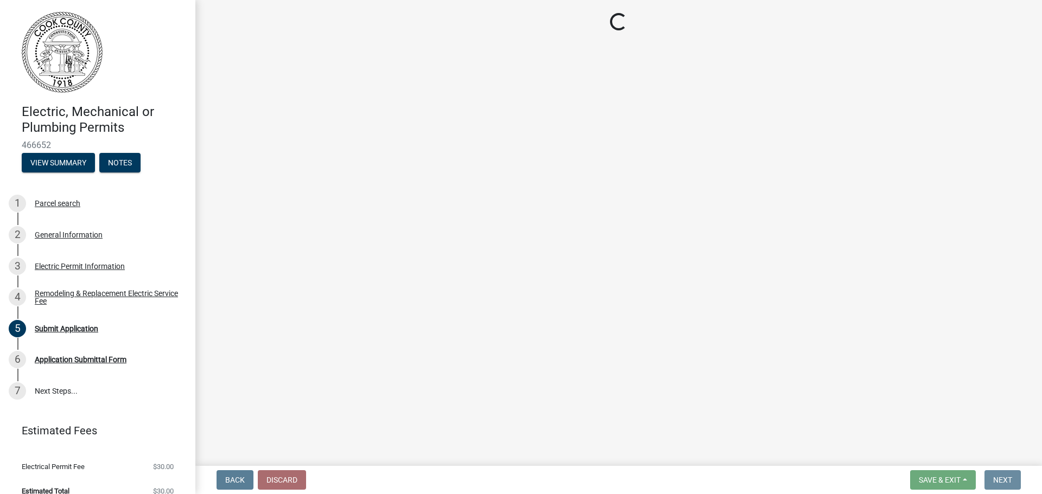
scroll to position [0, 0]
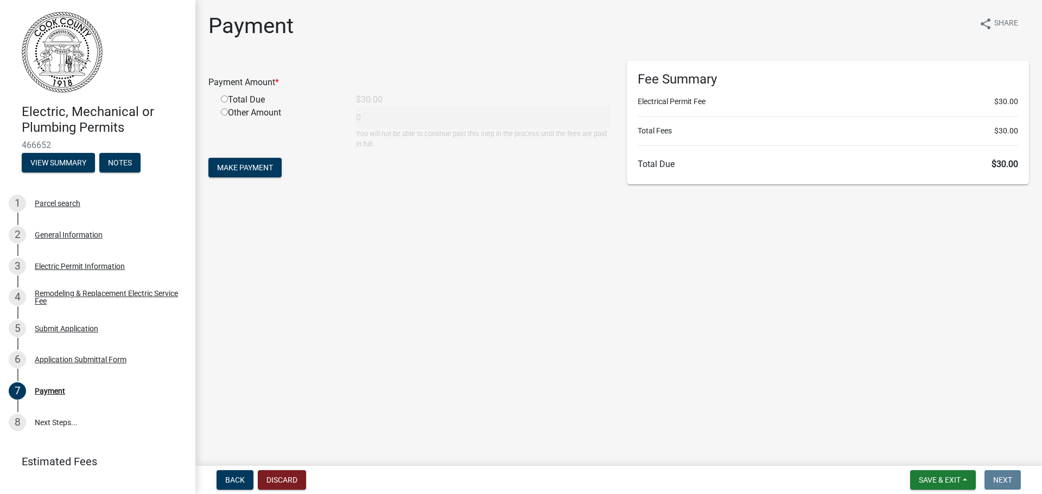
click at [222, 105] on div "Total Due" at bounding box center [280, 99] width 135 height 13
click at [225, 98] on input "radio" at bounding box center [224, 98] width 7 height 7
radio input "true"
type input "30"
click at [242, 166] on span "Make Payment" at bounding box center [245, 167] width 56 height 9
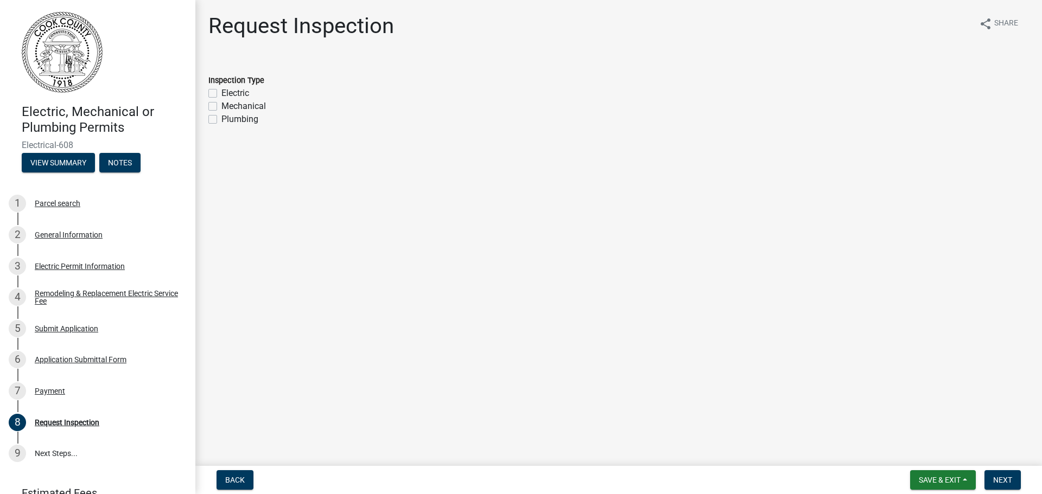
click at [228, 92] on label "Electric" at bounding box center [235, 93] width 28 height 13
click at [228, 92] on input "Electric" at bounding box center [224, 90] width 7 height 7
checkbox input "true"
checkbox input "false"
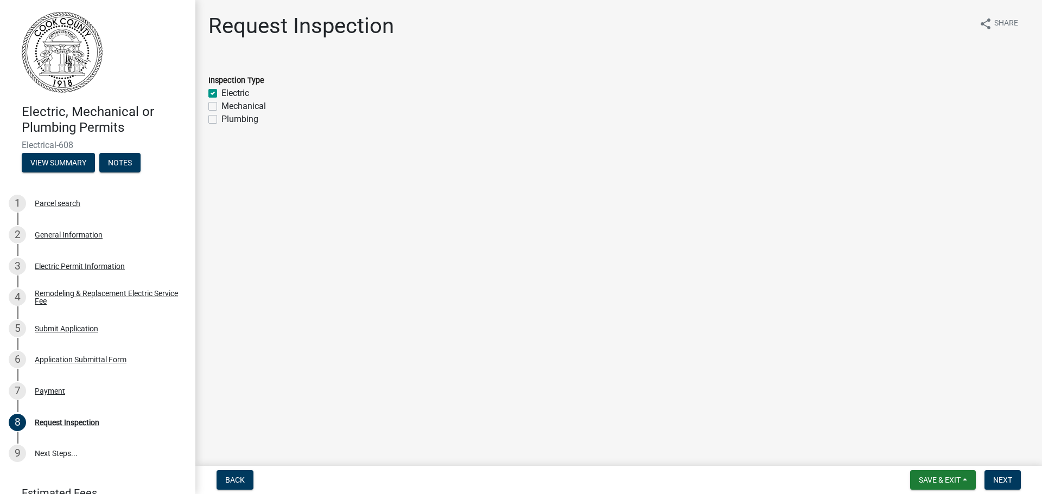
click at [953, 412] on main "Request Inspection share Share Inspection Type Electric Mechanical Plumbing" at bounding box center [618, 231] width 846 height 462
drag, startPoint x: 212, startPoint y: 26, endPoint x: 397, endPoint y: 39, distance: 186.0
click at [397, 39] on div "Request Inspection share Share" at bounding box center [618, 30] width 820 height 35
click at [1018, 484] on button "Next" at bounding box center [1002, 480] width 36 height 20
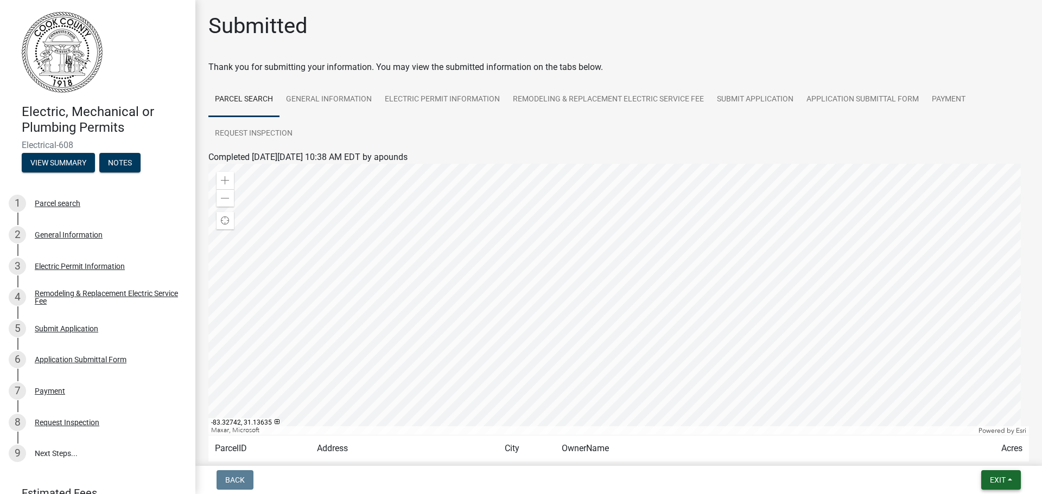
click at [1002, 481] on span "Exit" at bounding box center [997, 480] width 16 height 9
click at [999, 427] on button "Save" at bounding box center [977, 426] width 87 height 26
click at [995, 480] on span "Exit" at bounding box center [997, 480] width 16 height 9
click at [994, 450] on button "Save & Exit" at bounding box center [977, 452] width 87 height 26
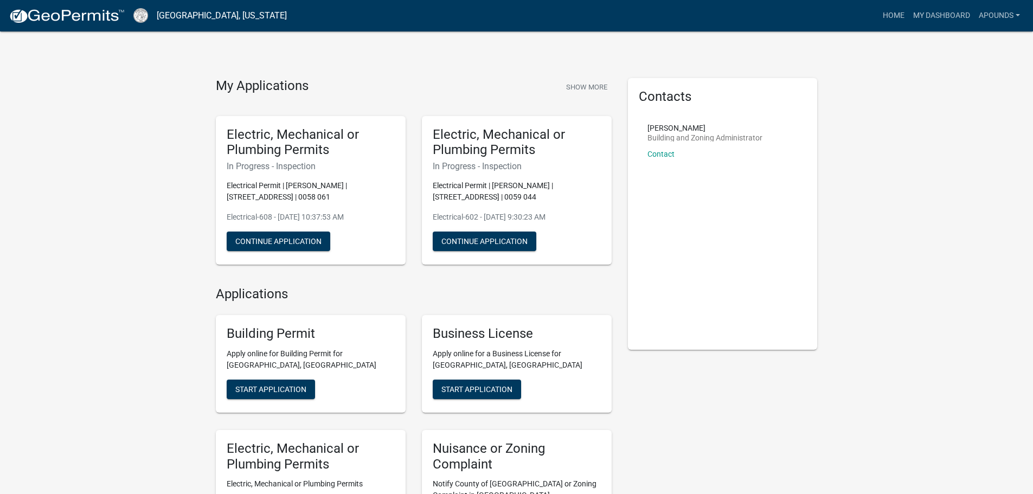
drag, startPoint x: 325, startPoint y: 199, endPoint x: 229, endPoint y: 137, distance: 114.2
click at [229, 137] on div "Electric, Mechanical or Plumbing Permits In Progress - Inspection Electrical Pe…" at bounding box center [311, 190] width 190 height 149
click at [381, 216] on p "Electrical-608 - Aug 20, 2025, 10:37:53 AM" at bounding box center [311, 217] width 168 height 11
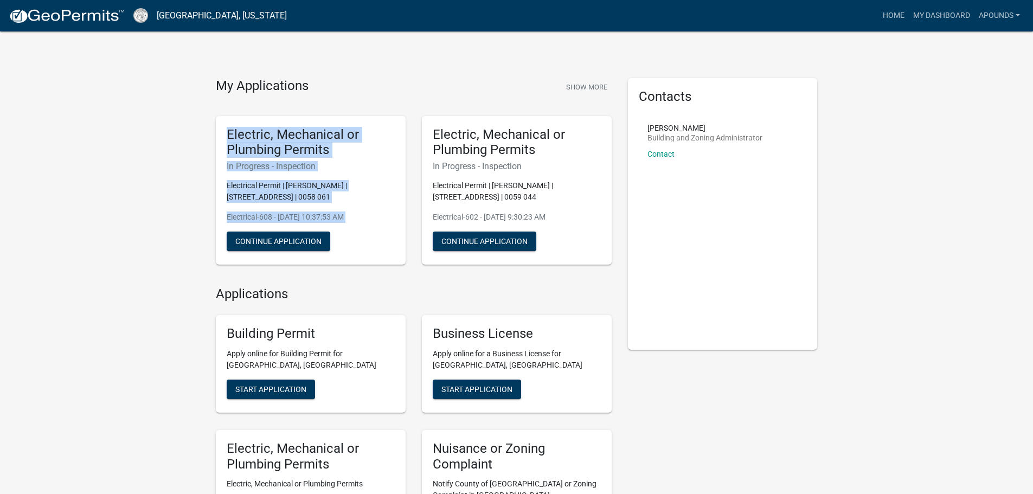
drag, startPoint x: 370, startPoint y: 231, endPoint x: 223, endPoint y: 133, distance: 176.9
click at [223, 133] on div "Electric, Mechanical or Plumbing Permits In Progress - Inspection Electrical Pe…" at bounding box center [311, 190] width 190 height 149
